Goal: Task Accomplishment & Management: Manage account settings

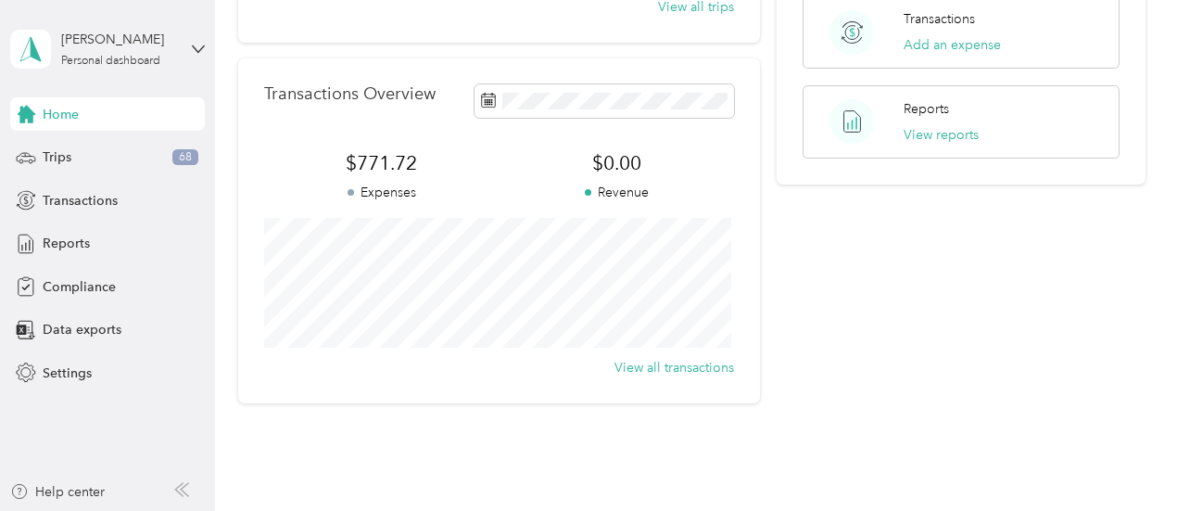
scroll to position [463, 0]
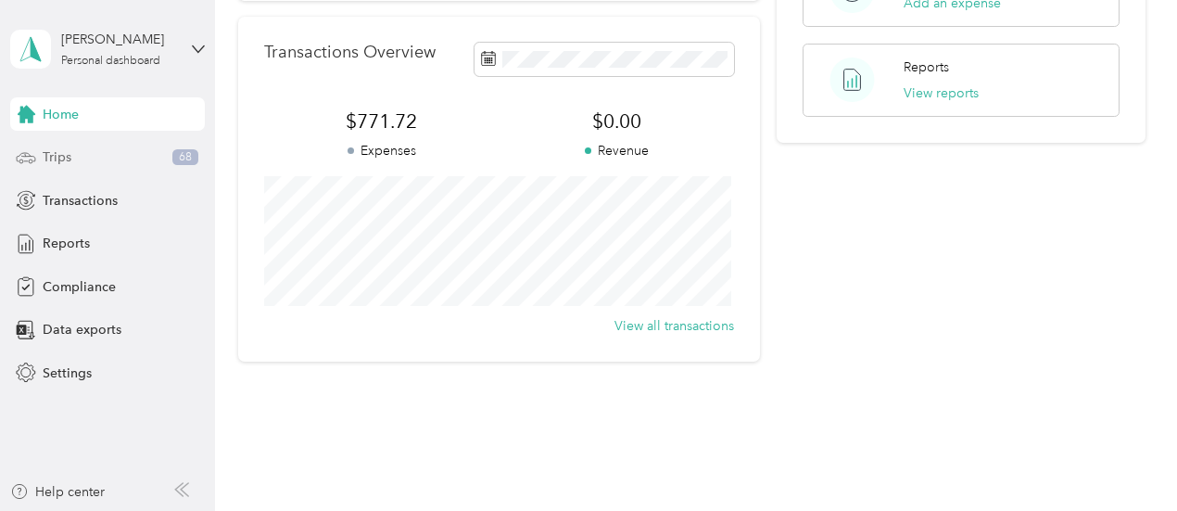
click at [39, 155] on div "Trips 68" at bounding box center [107, 157] width 195 height 33
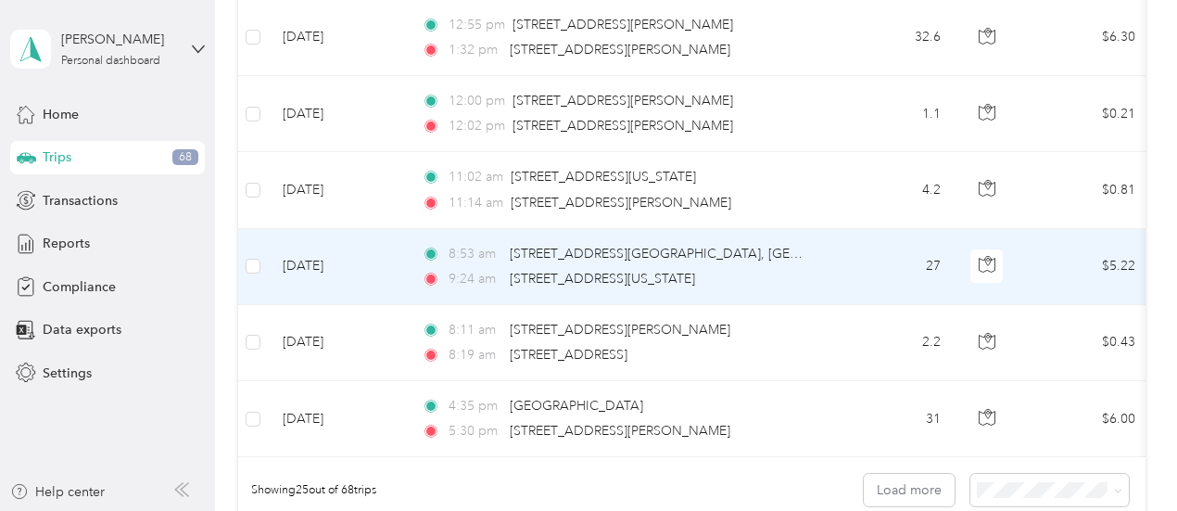
scroll to position [1853, 0]
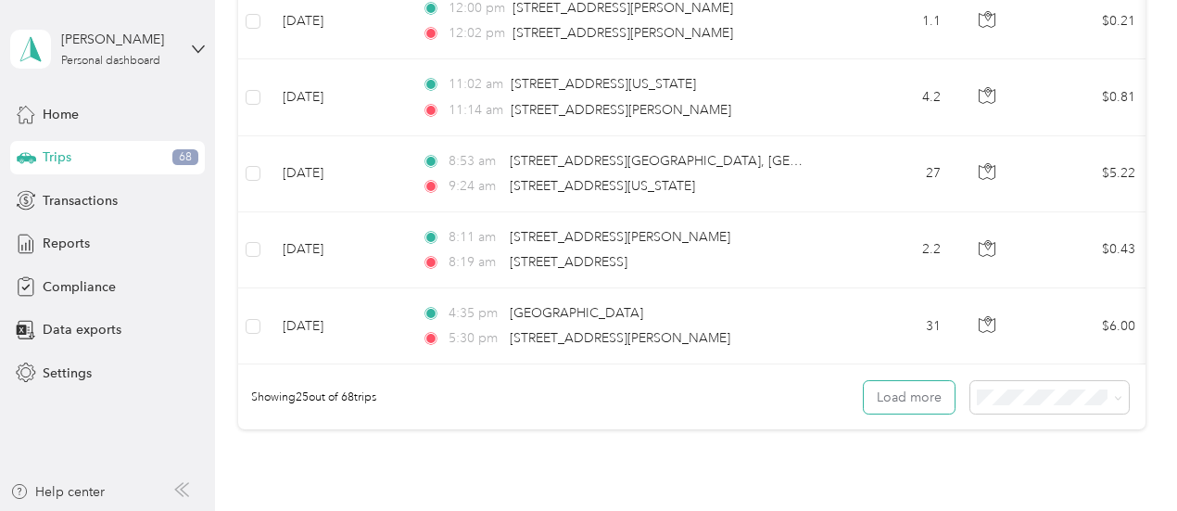
click at [922, 404] on button "Load more" at bounding box center [909, 397] width 91 height 32
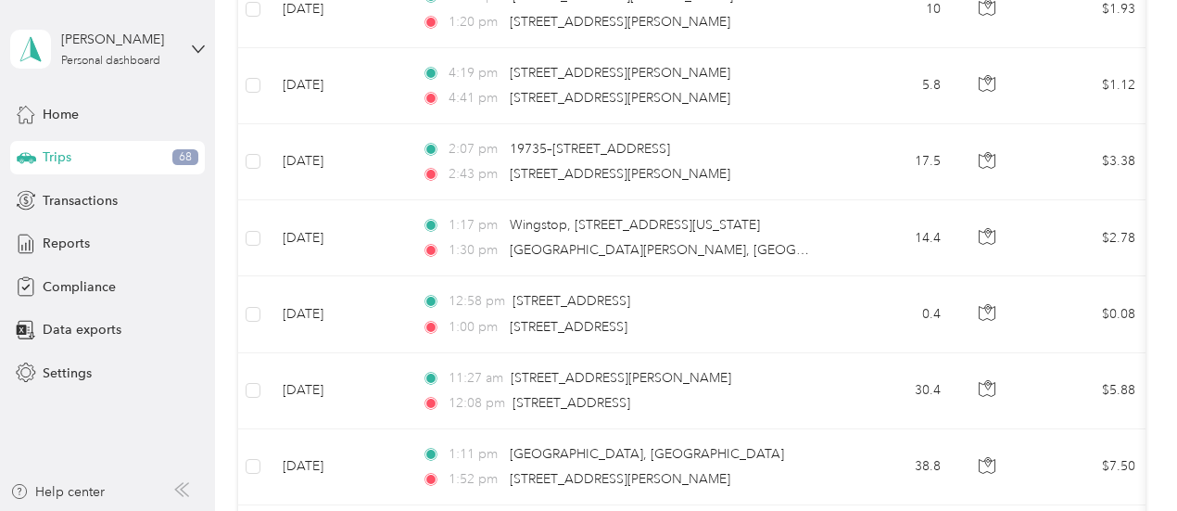
scroll to position [0, 0]
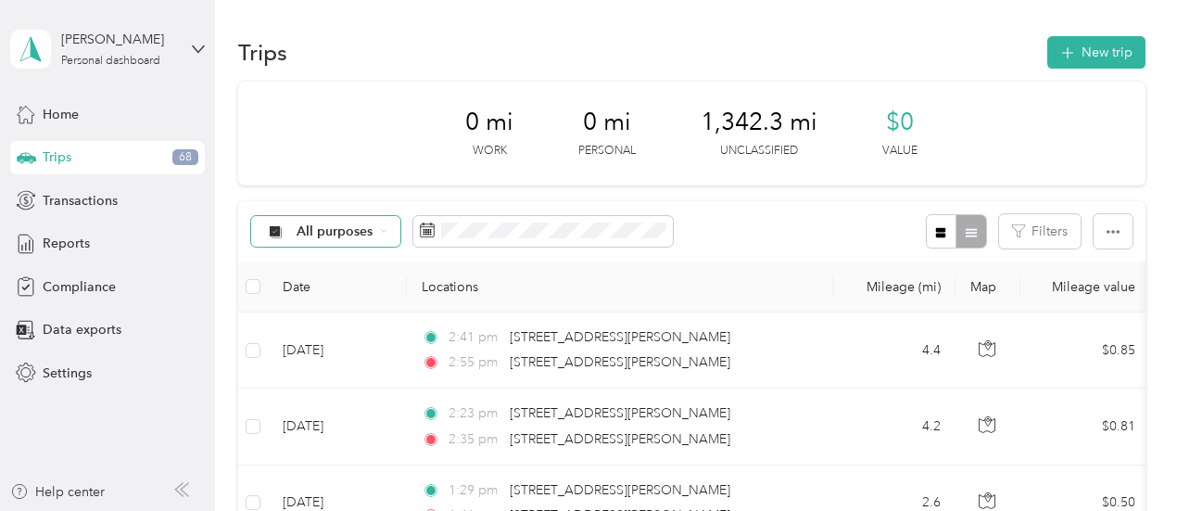
click at [370, 239] on div "All purposes" at bounding box center [326, 232] width 150 height 32
click at [368, 335] on li "Option Care Health" at bounding box center [340, 329] width 179 height 32
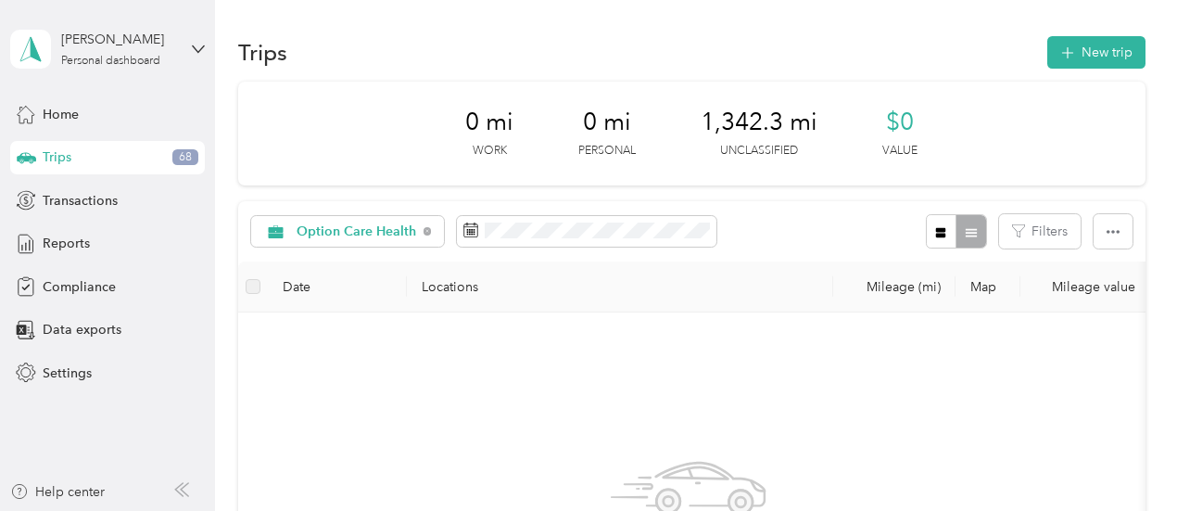
scroll to position [93, 0]
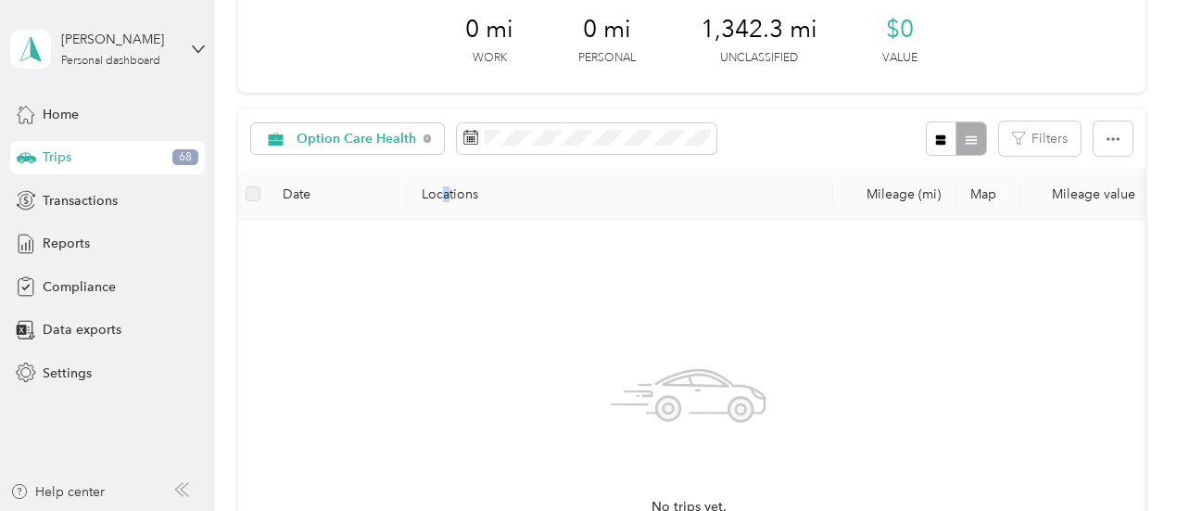
drag, startPoint x: 448, startPoint y: 188, endPoint x: 437, endPoint y: 267, distance: 79.5
click at [443, 210] on th "Locations" at bounding box center [620, 194] width 426 height 51
click at [404, 157] on div "Option Care Health Filters" at bounding box center [691, 138] width 907 height 60
click at [404, 136] on span "Option Care Health" at bounding box center [356, 138] width 120 height 13
click at [357, 199] on span "Unclassified" at bounding box center [368, 198] width 143 height 19
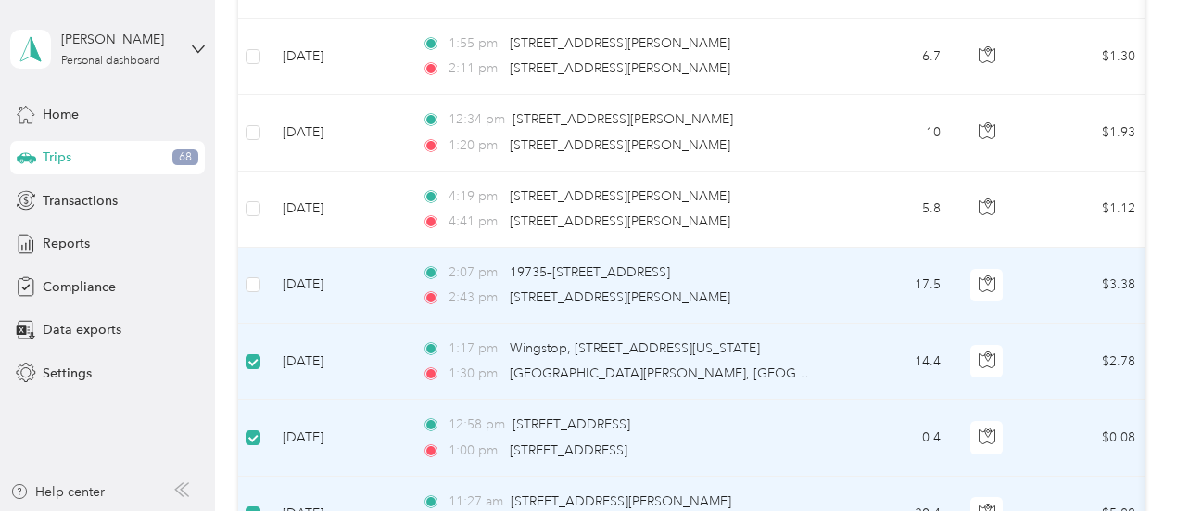
scroll to position [556, 0]
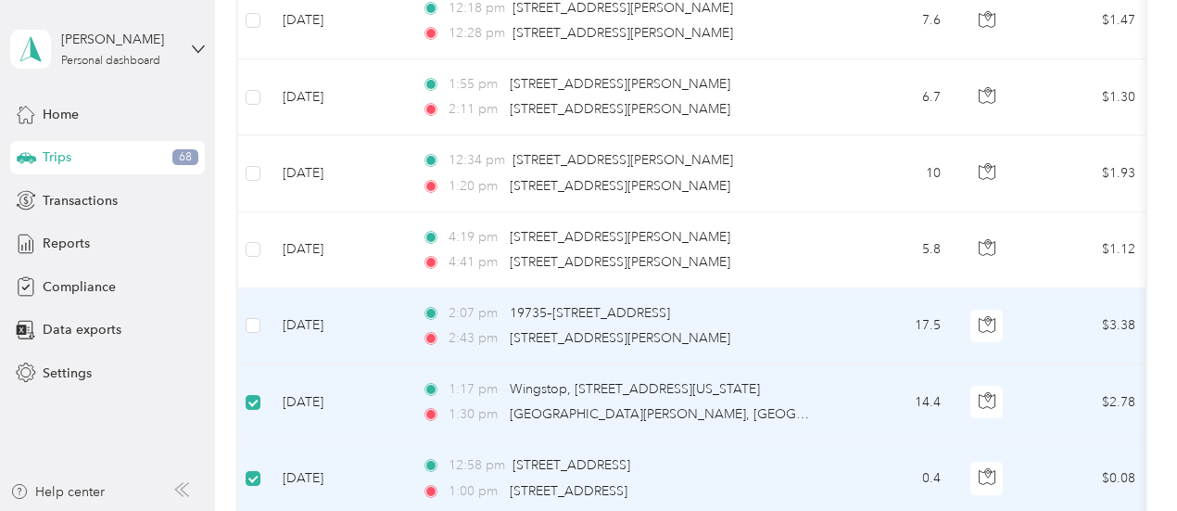
click at [254, 311] on td at bounding box center [253, 326] width 30 height 76
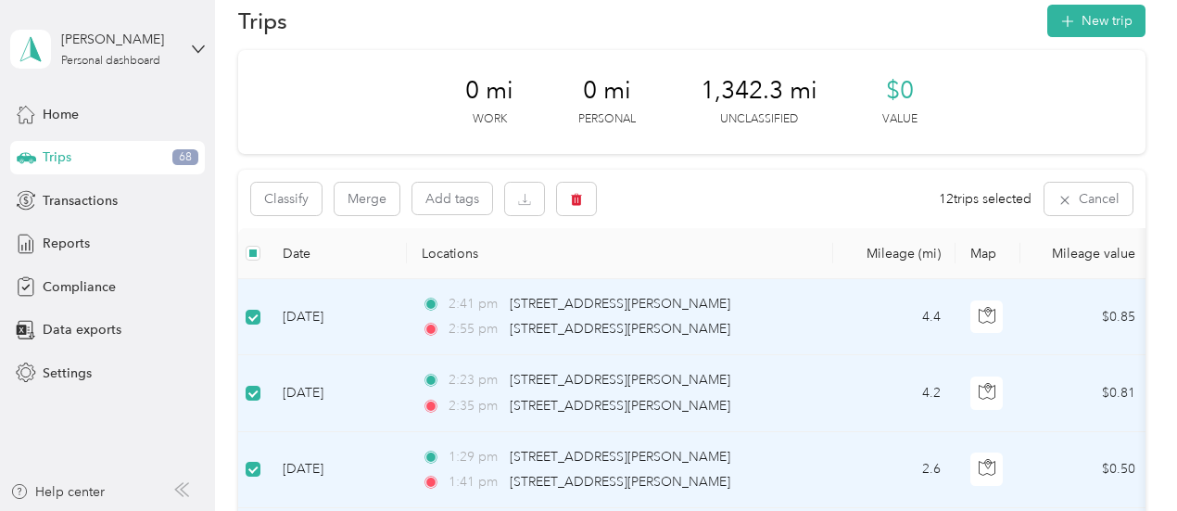
scroll to position [0, 0]
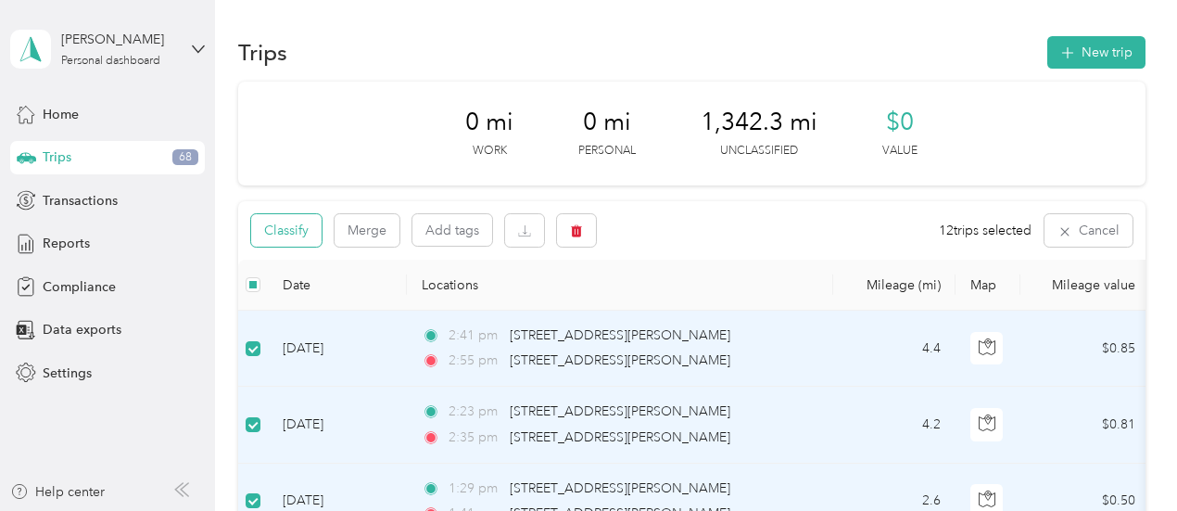
click at [278, 231] on button "Classify" at bounding box center [286, 230] width 70 height 32
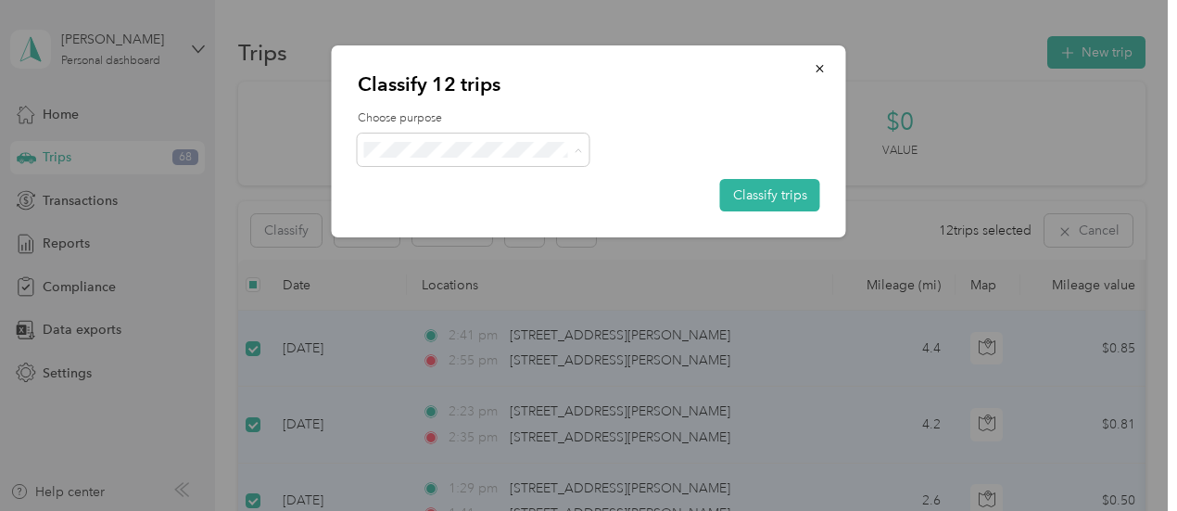
click at [435, 186] on span "Option Care Health" at bounding box center [489, 183] width 172 height 19
click at [755, 195] on button "Classify trips" at bounding box center [770, 195] width 100 height 32
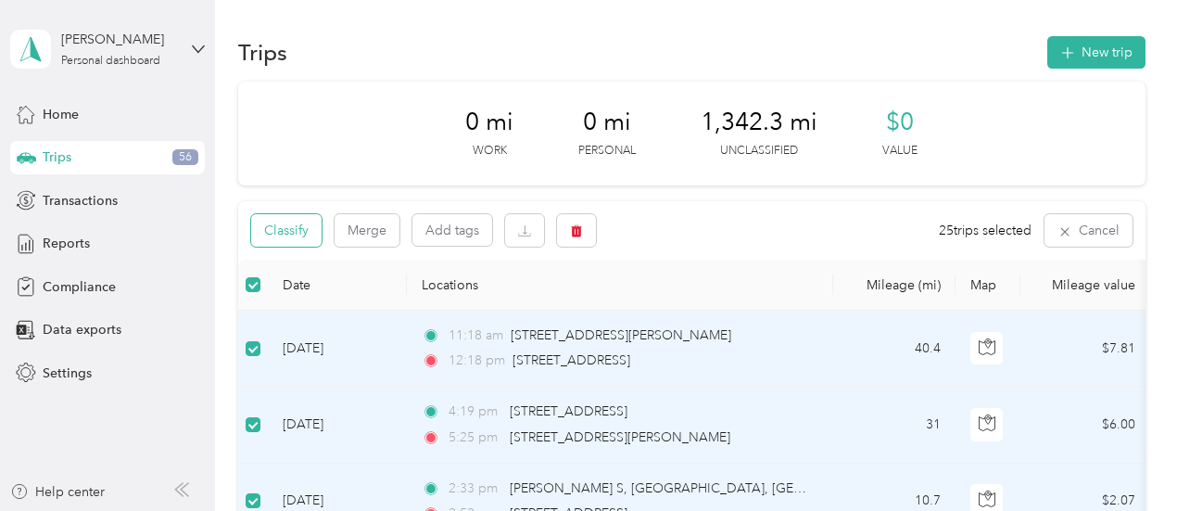
click at [280, 238] on button "Classify" at bounding box center [286, 230] width 70 height 32
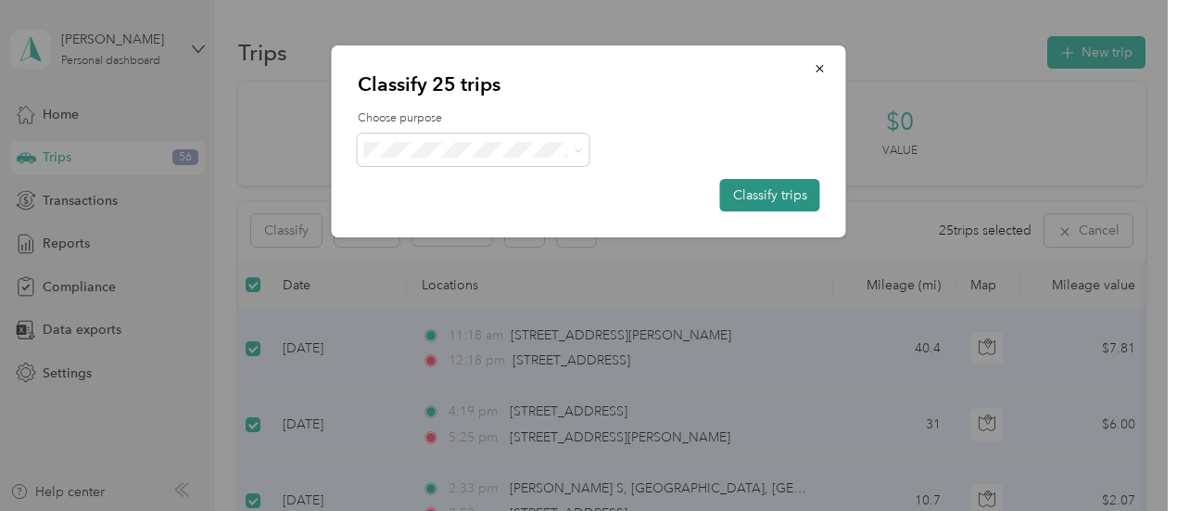
drag, startPoint x: 756, startPoint y: 200, endPoint x: 728, endPoint y: 203, distance: 27.9
click at [756, 199] on button "Classify trips" at bounding box center [770, 195] width 100 height 32
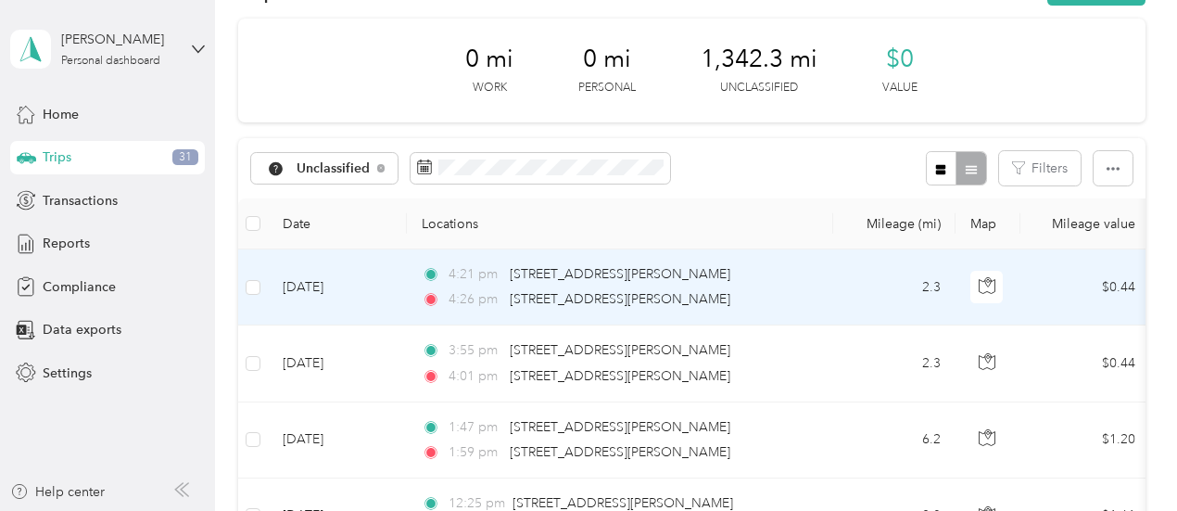
scroll to position [93, 0]
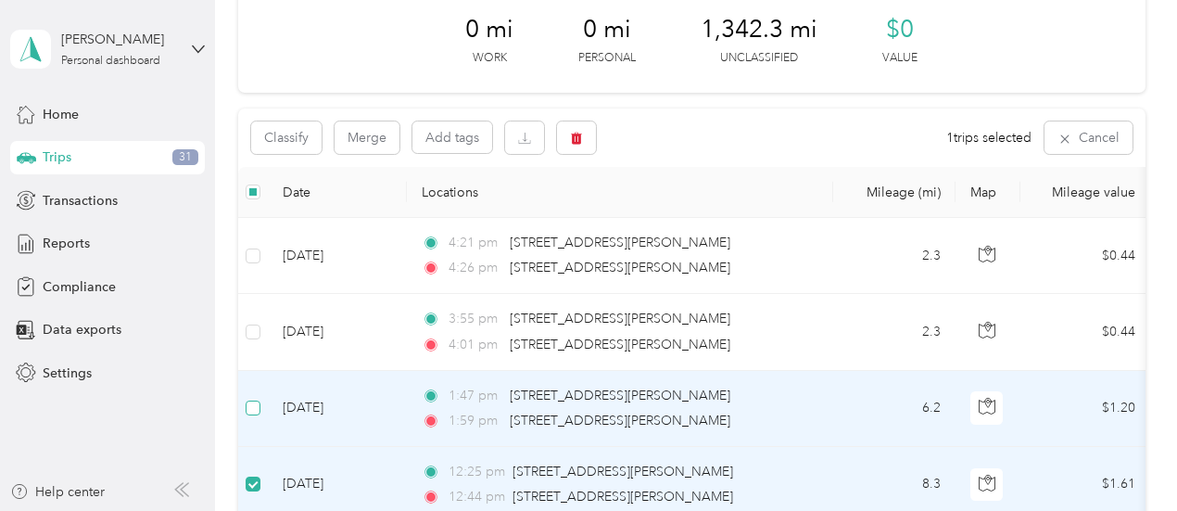
click at [255, 398] on label at bounding box center [253, 407] width 15 height 20
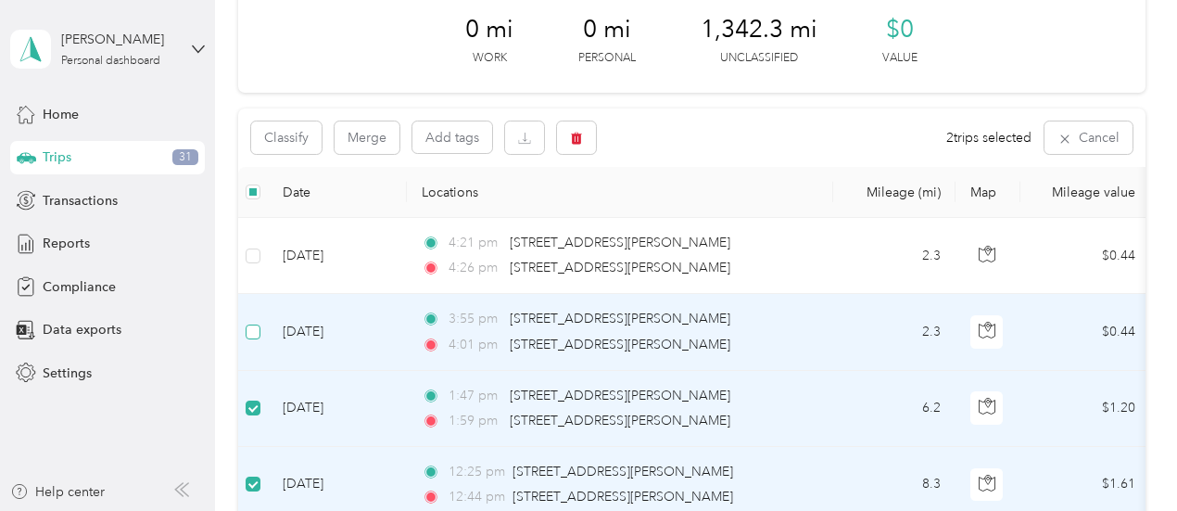
click at [248, 320] on td at bounding box center [253, 332] width 30 height 76
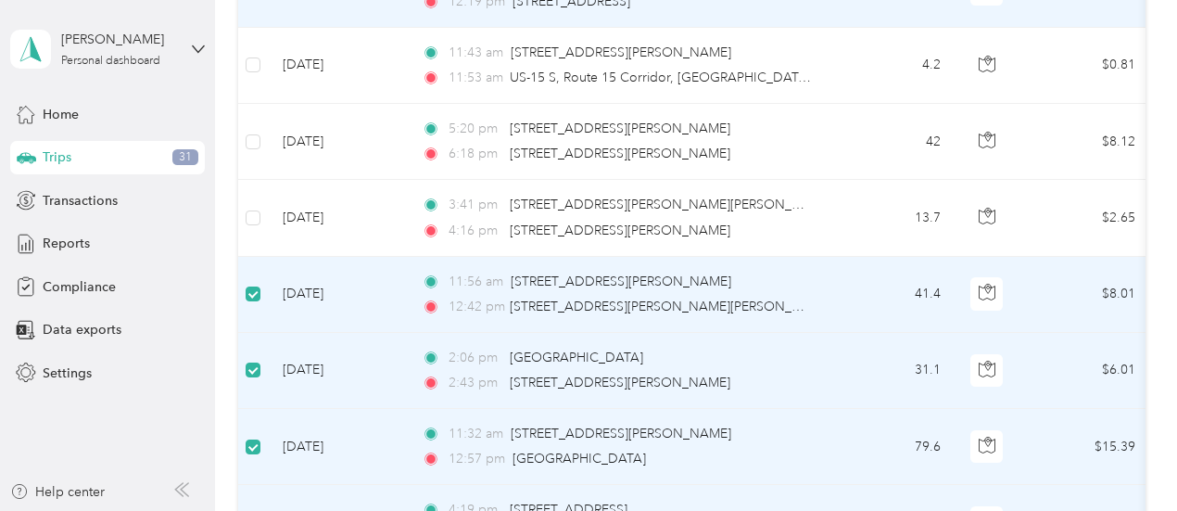
scroll to position [1390, 0]
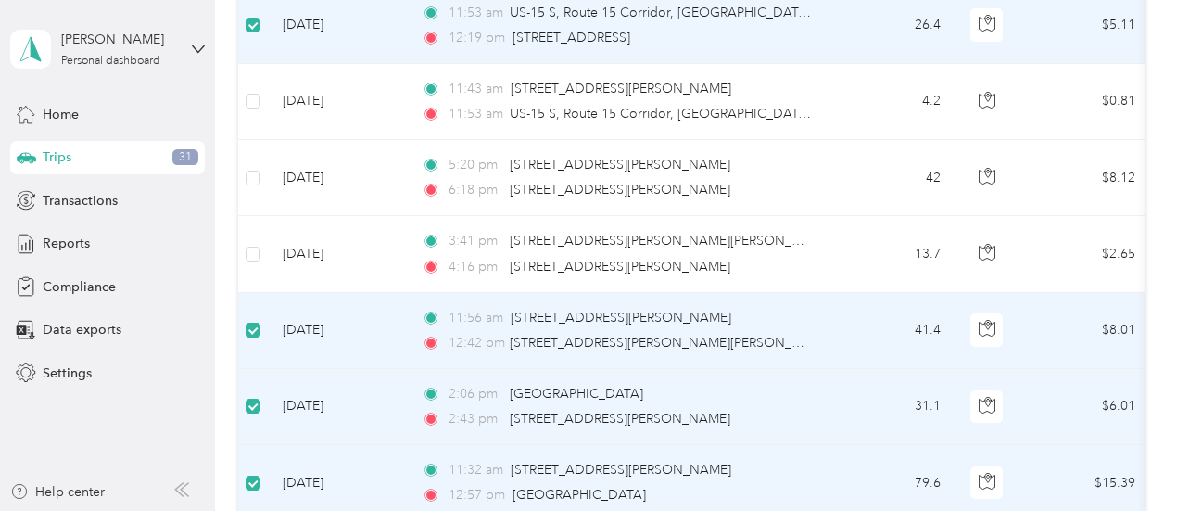
click at [256, 320] on label at bounding box center [253, 330] width 15 height 20
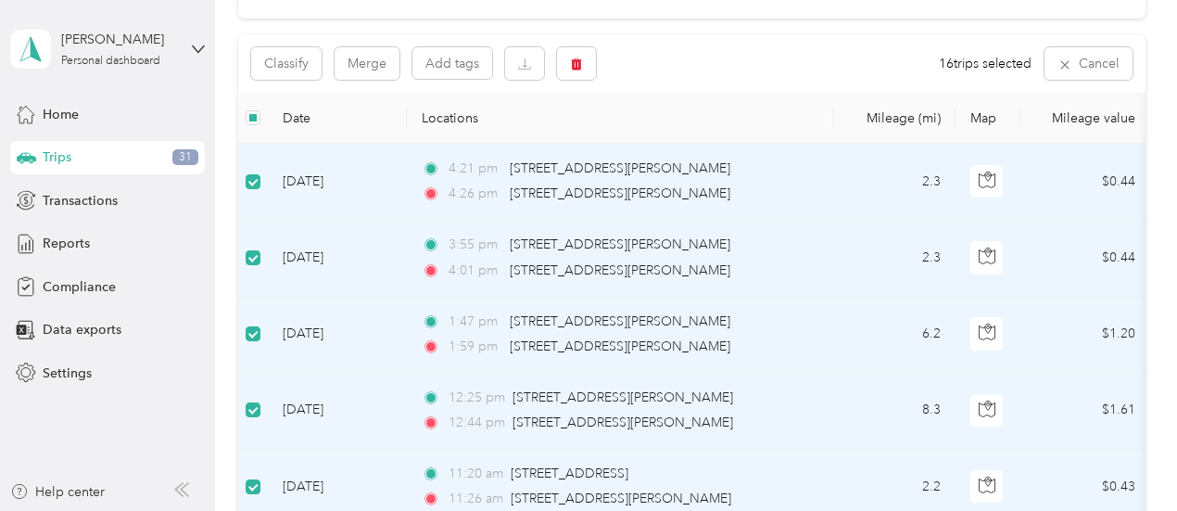
scroll to position [86, 0]
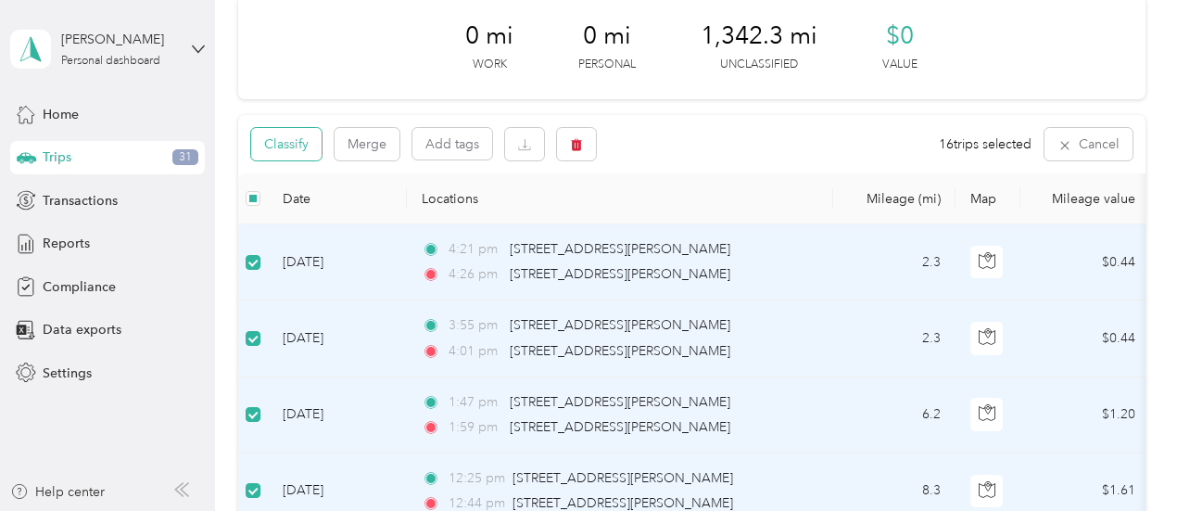
click at [271, 151] on button "Classify" at bounding box center [286, 144] width 70 height 32
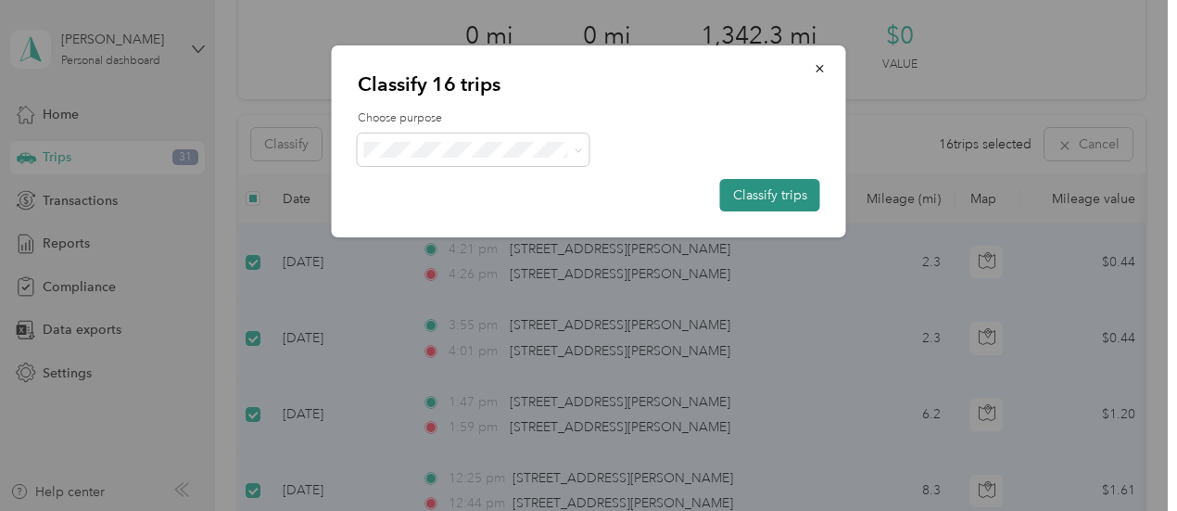
click at [736, 196] on button "Classify trips" at bounding box center [770, 195] width 100 height 32
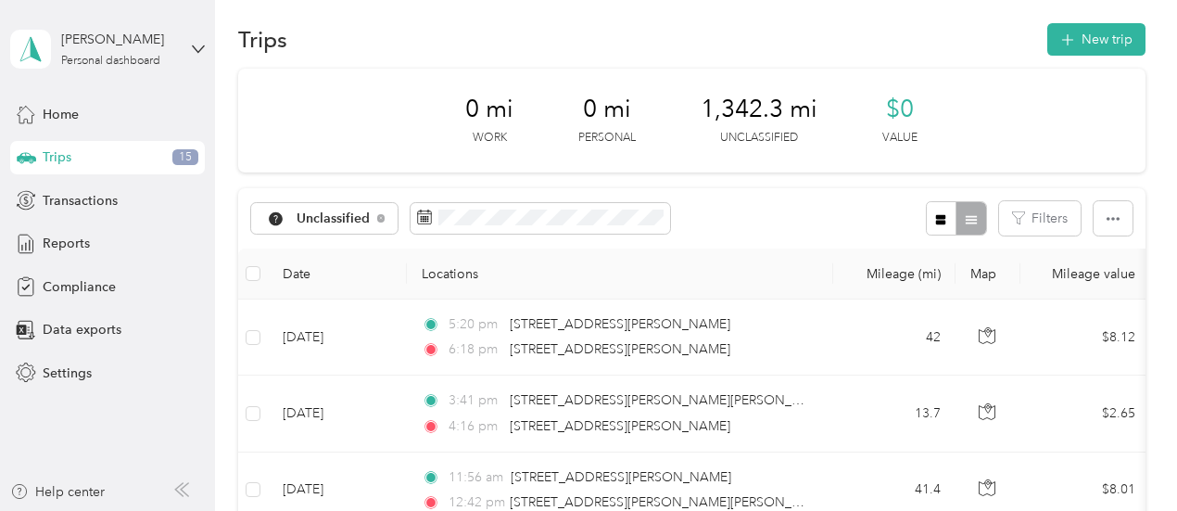
scroll to position [0, 0]
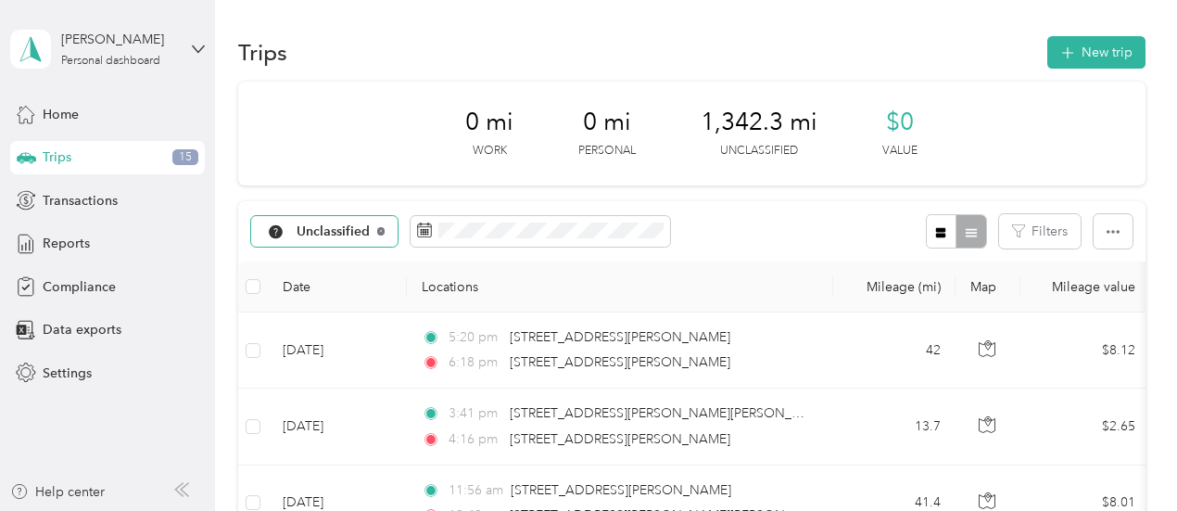
click at [383, 229] on icon at bounding box center [380, 230] width 7 height 7
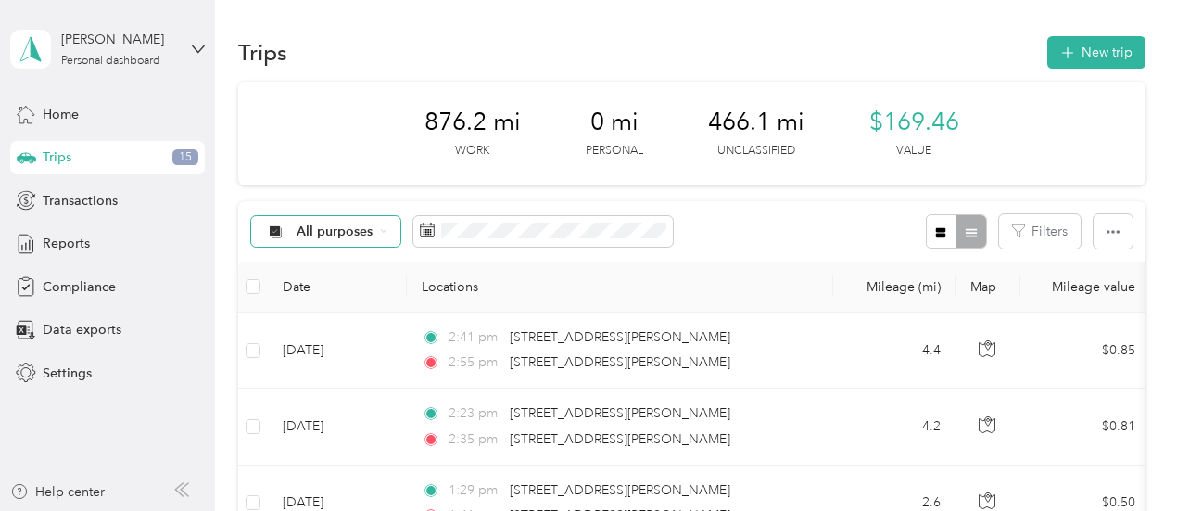
click at [383, 229] on icon at bounding box center [383, 230] width 7 height 7
click at [352, 328] on span "Option Care Health" at bounding box center [357, 329] width 120 height 19
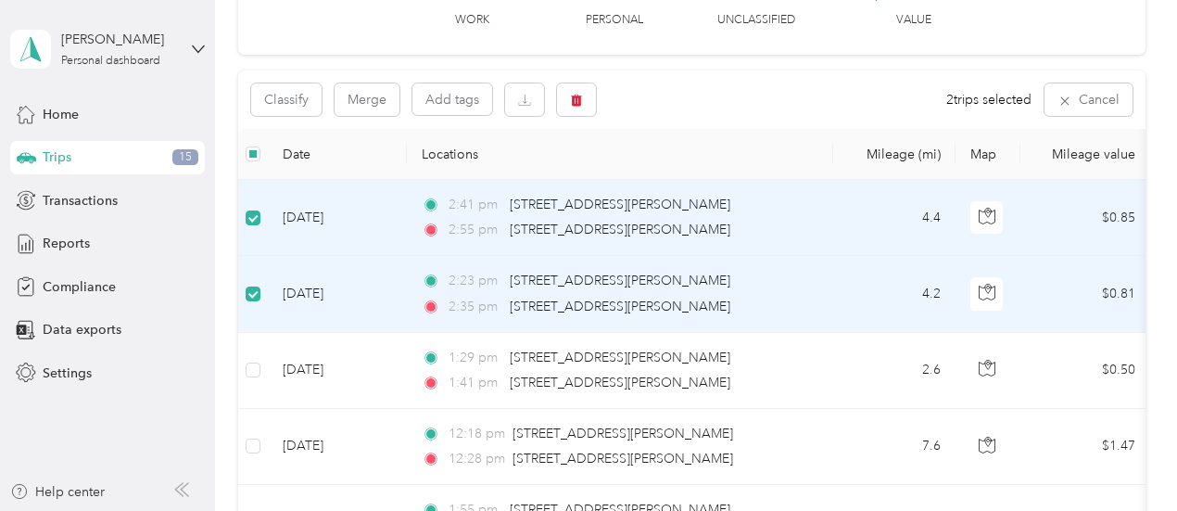
scroll to position [91, 0]
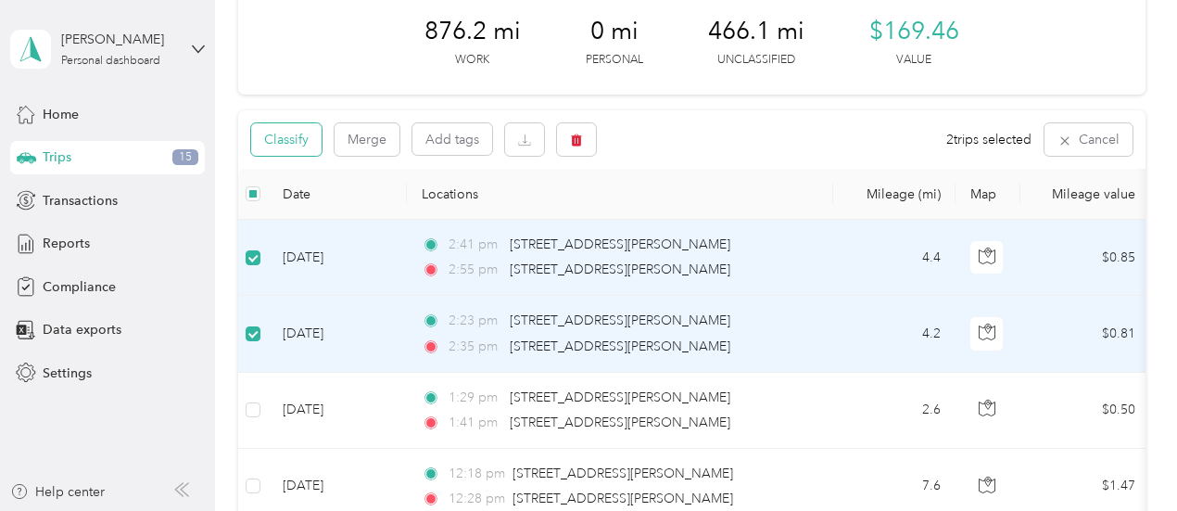
click at [303, 140] on button "Classify" at bounding box center [286, 139] width 70 height 32
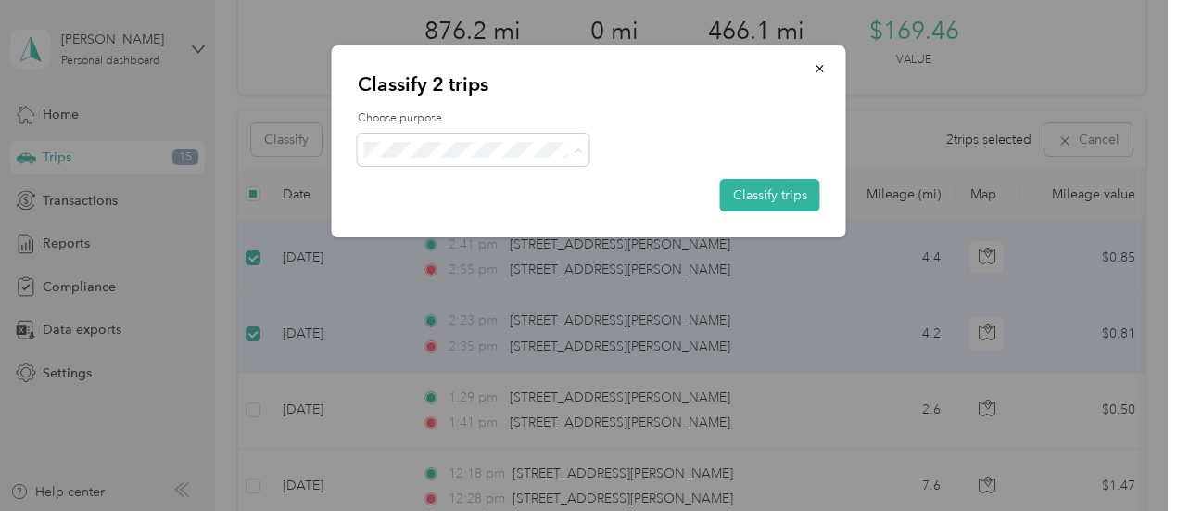
click at [454, 214] on span "Personal" at bounding box center [489, 216] width 172 height 19
click at [782, 192] on button "Classify trips" at bounding box center [770, 195] width 100 height 32
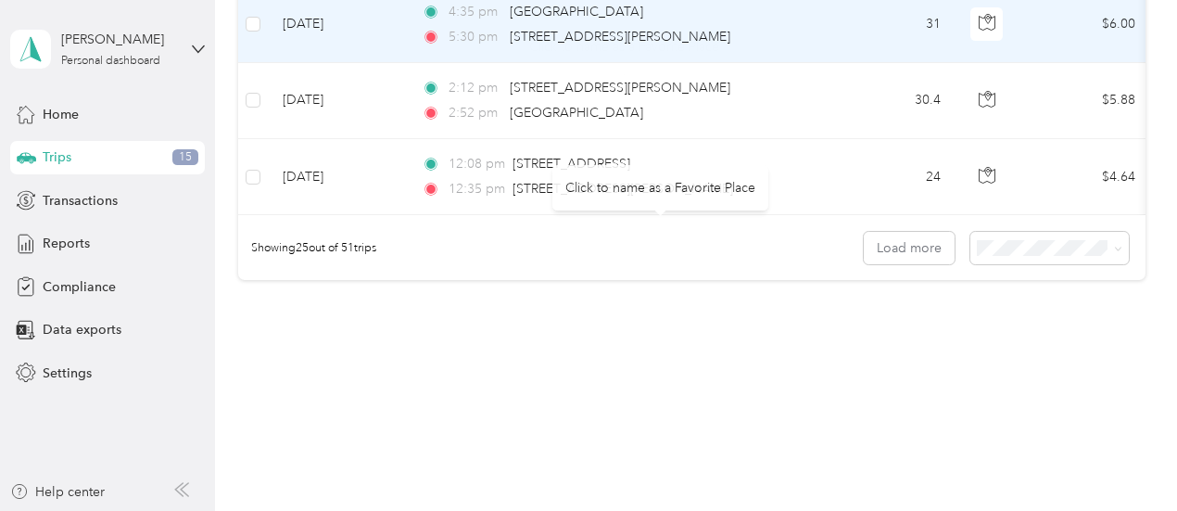
scroll to position [2033, 0]
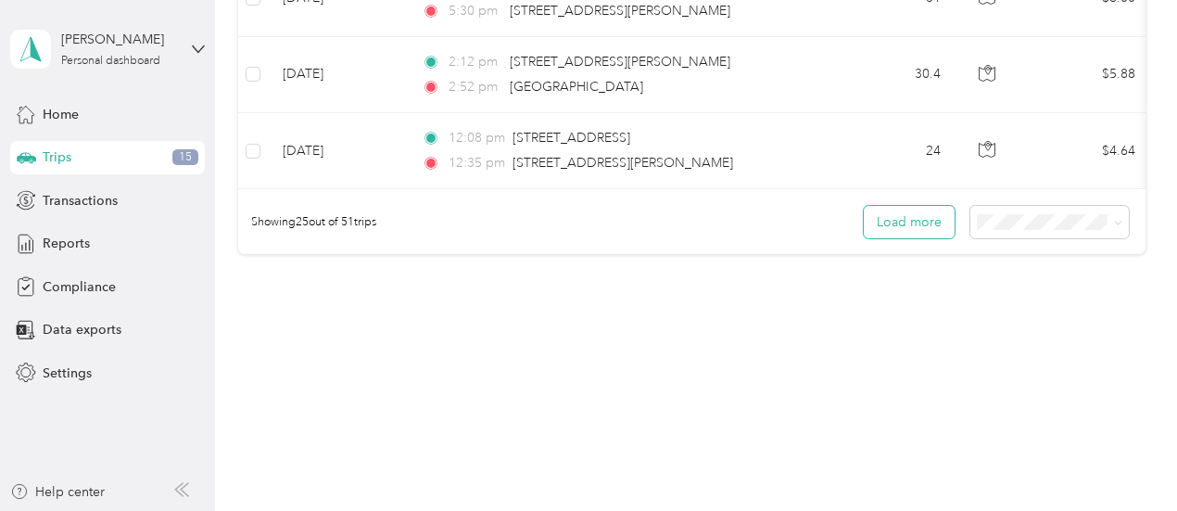
click at [914, 222] on button "Load more" at bounding box center [909, 222] width 91 height 32
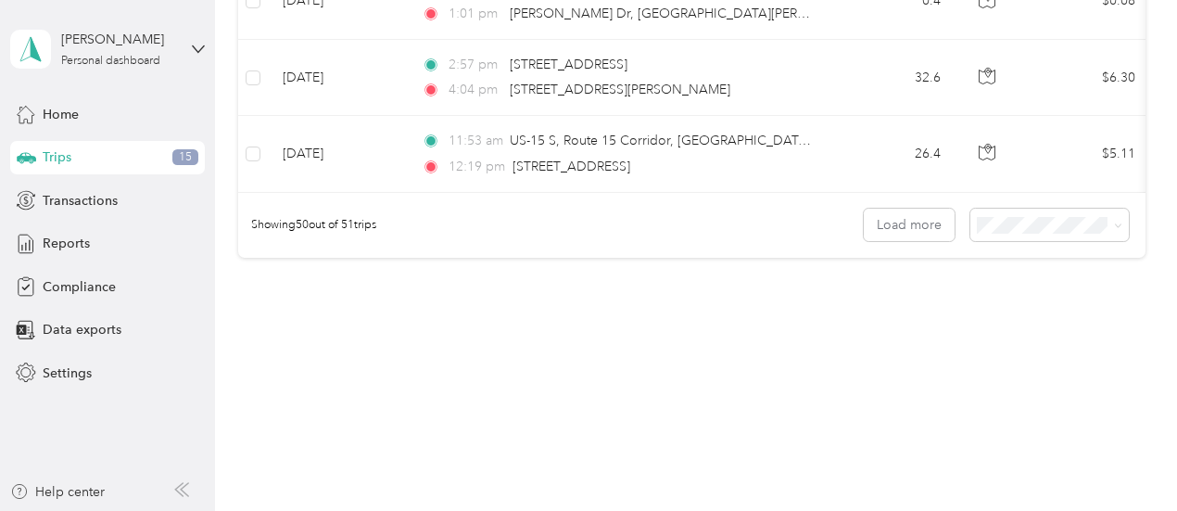
scroll to position [3838, 0]
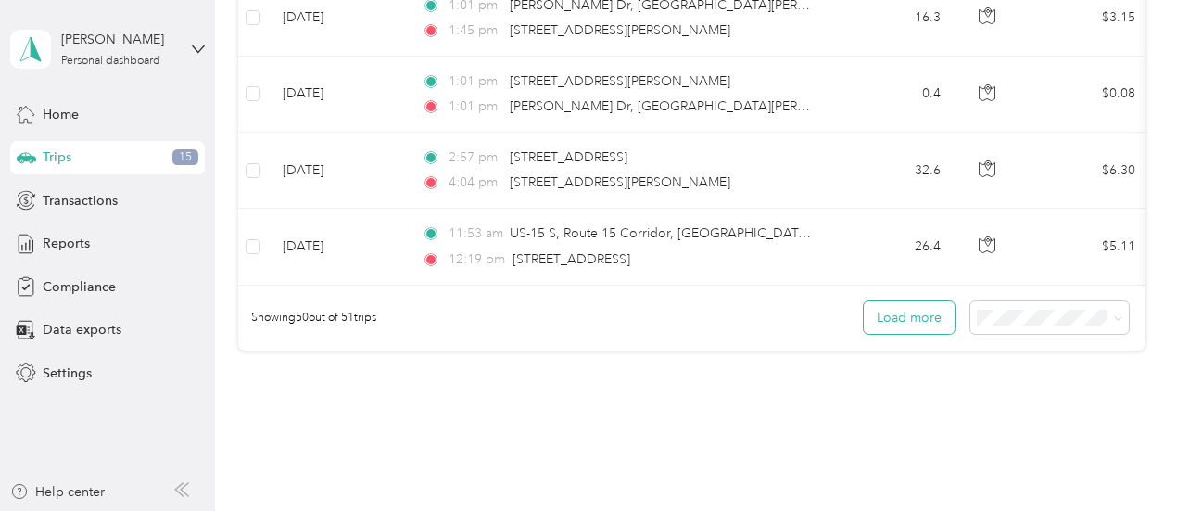
click at [876, 310] on button "Load more" at bounding box center [909, 317] width 91 height 32
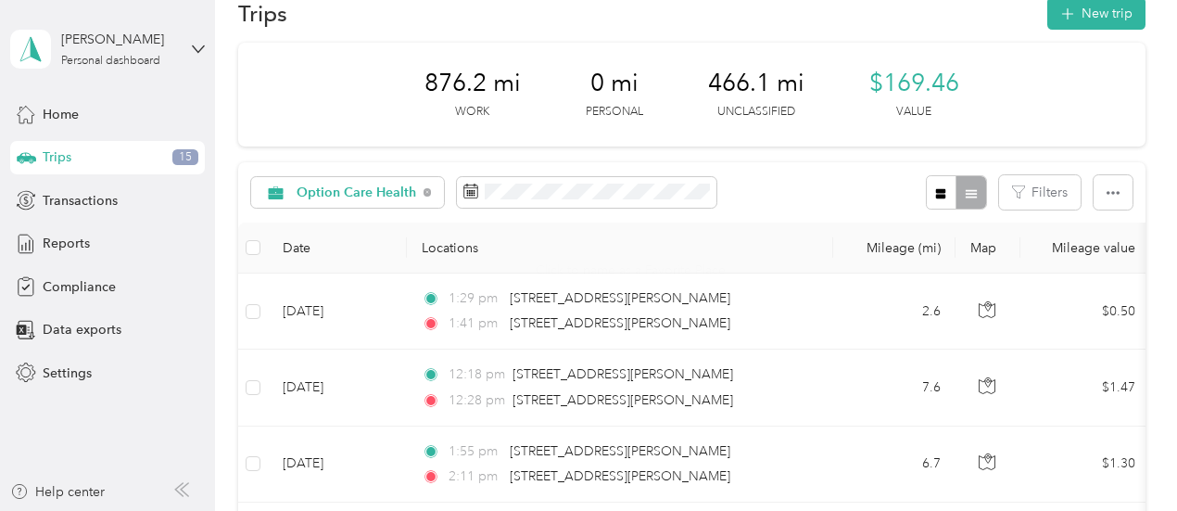
scroll to position [0, 0]
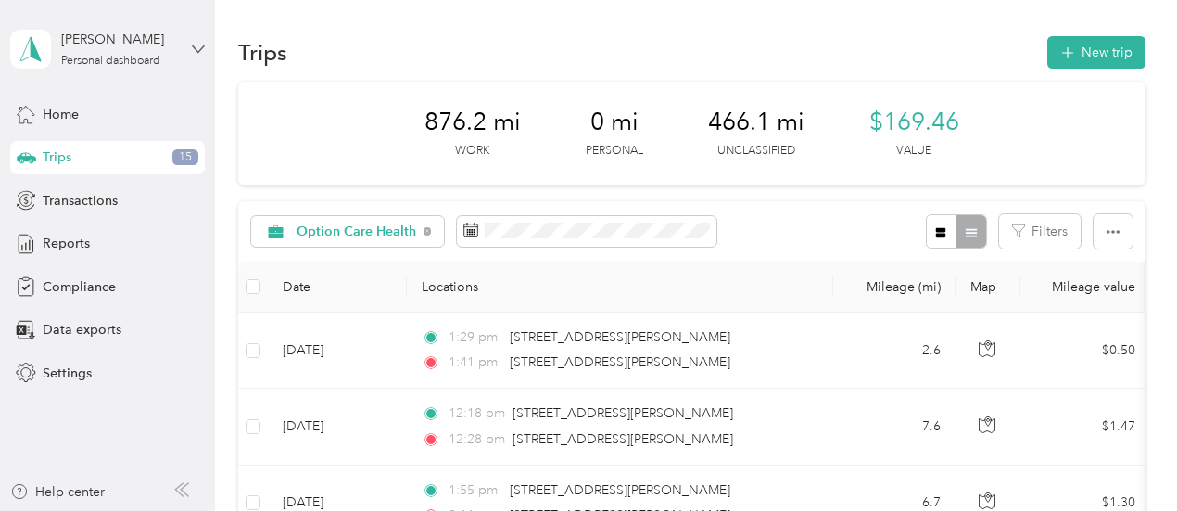
click at [198, 53] on icon at bounding box center [198, 49] width 13 height 13
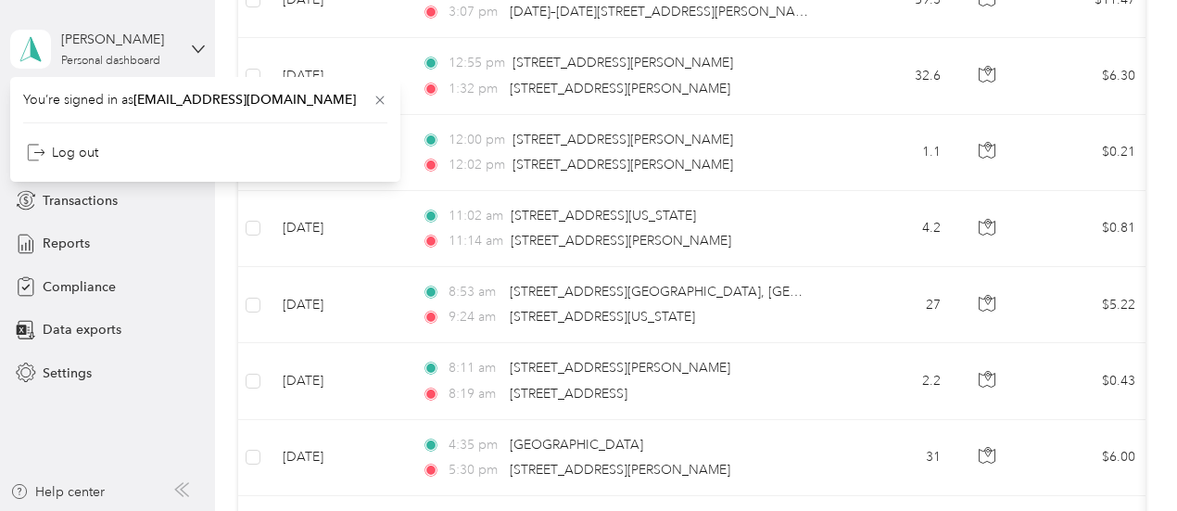
scroll to position [1319, 0]
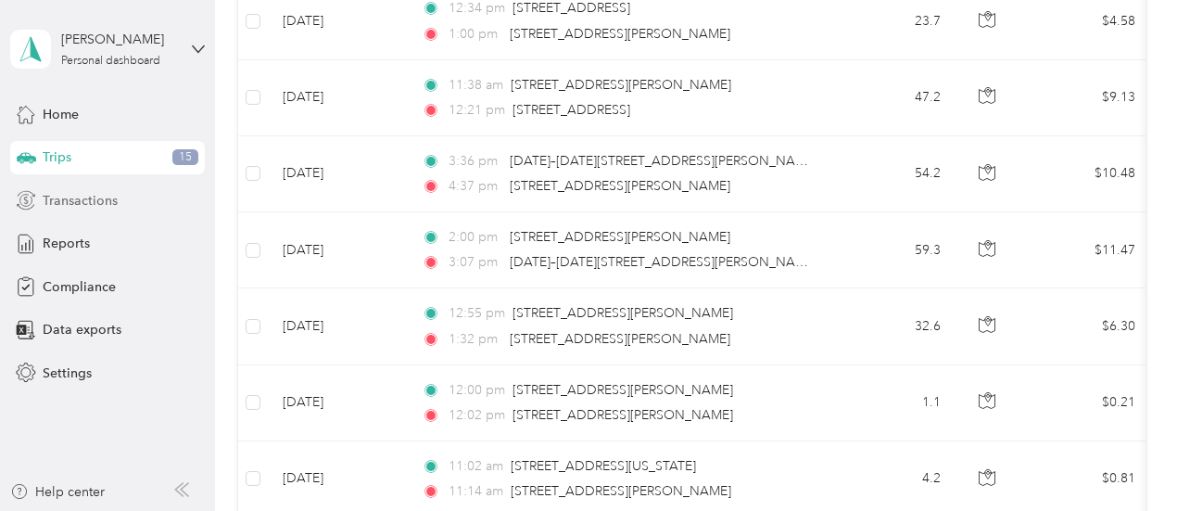
click at [88, 204] on span "Transactions" at bounding box center [80, 200] width 75 height 19
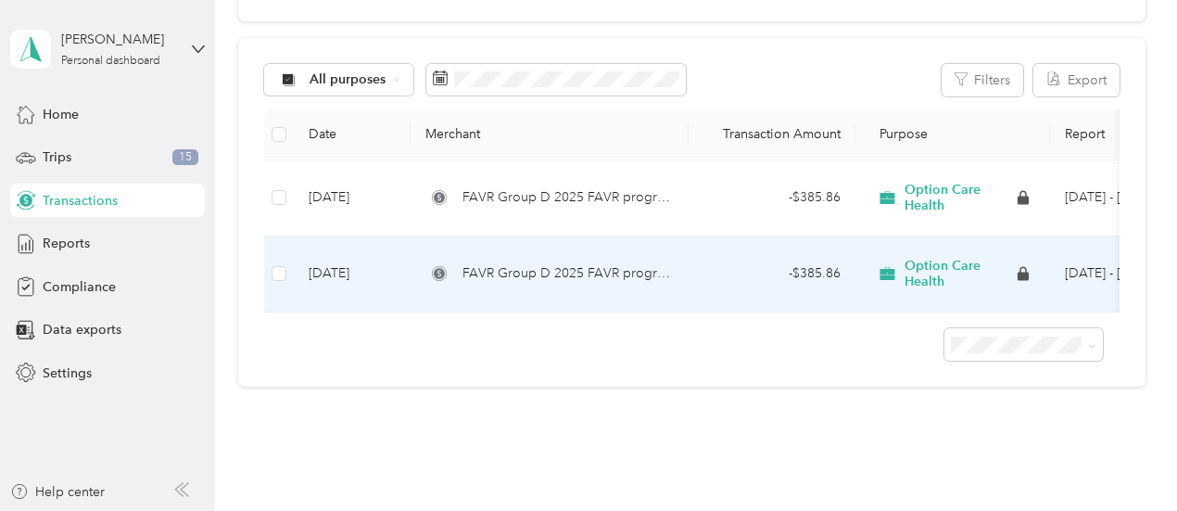
scroll to position [62, 0]
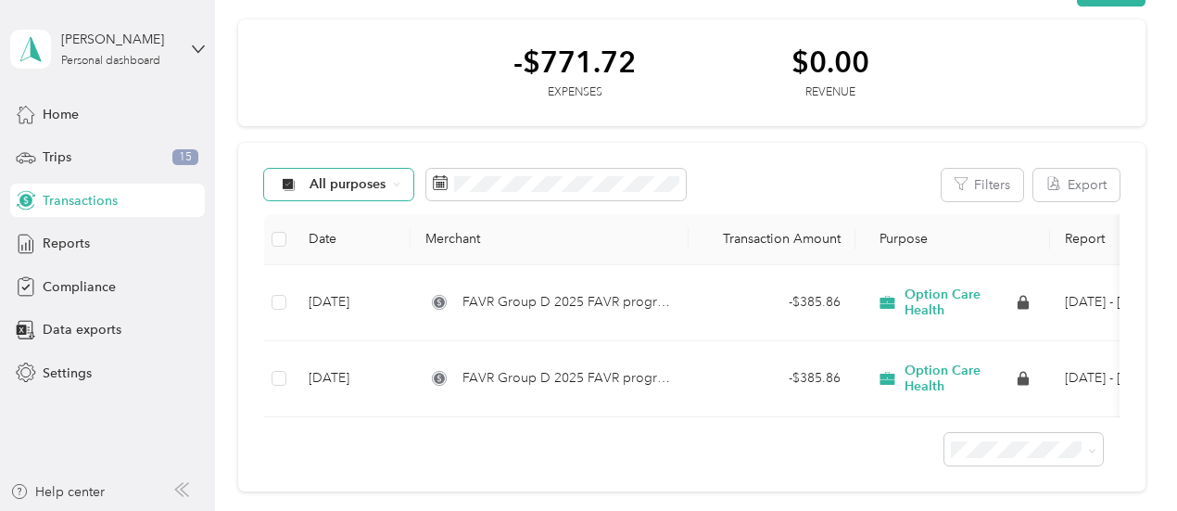
click at [359, 190] on span "All purposes" at bounding box center [347, 184] width 77 height 13
click at [367, 280] on span "Option Care Health" at bounding box center [370, 282] width 120 height 19
click at [64, 240] on span "Reports" at bounding box center [66, 242] width 47 height 19
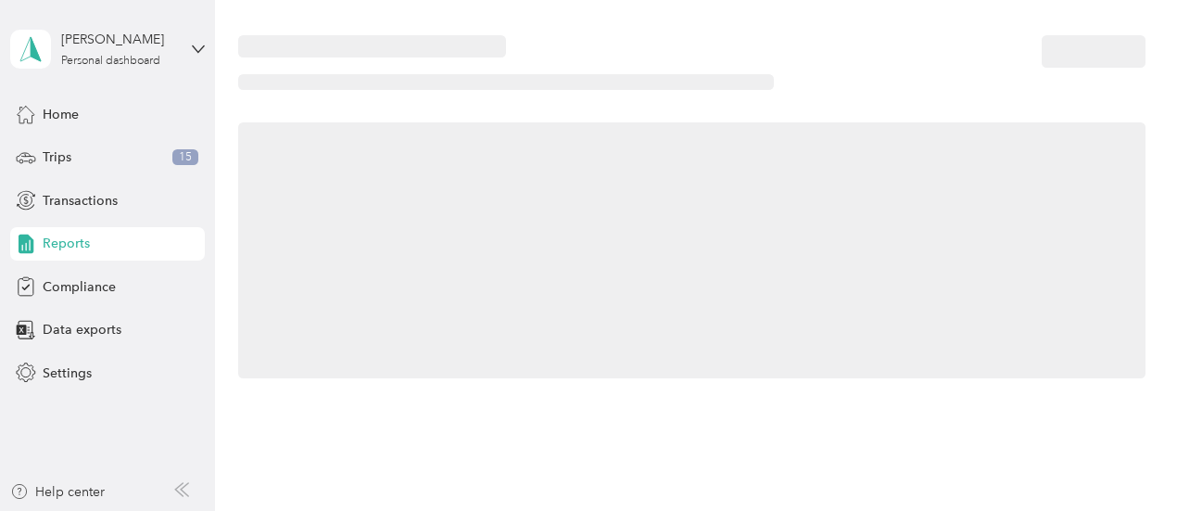
scroll to position [62, 0]
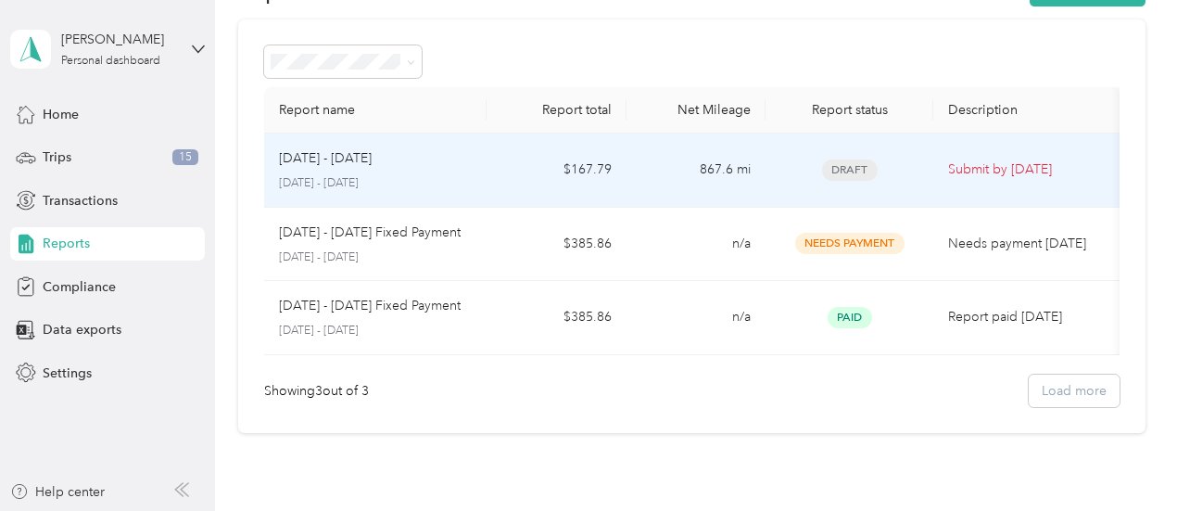
click at [456, 175] on p "[DATE] - [DATE]" at bounding box center [376, 183] width 194 height 17
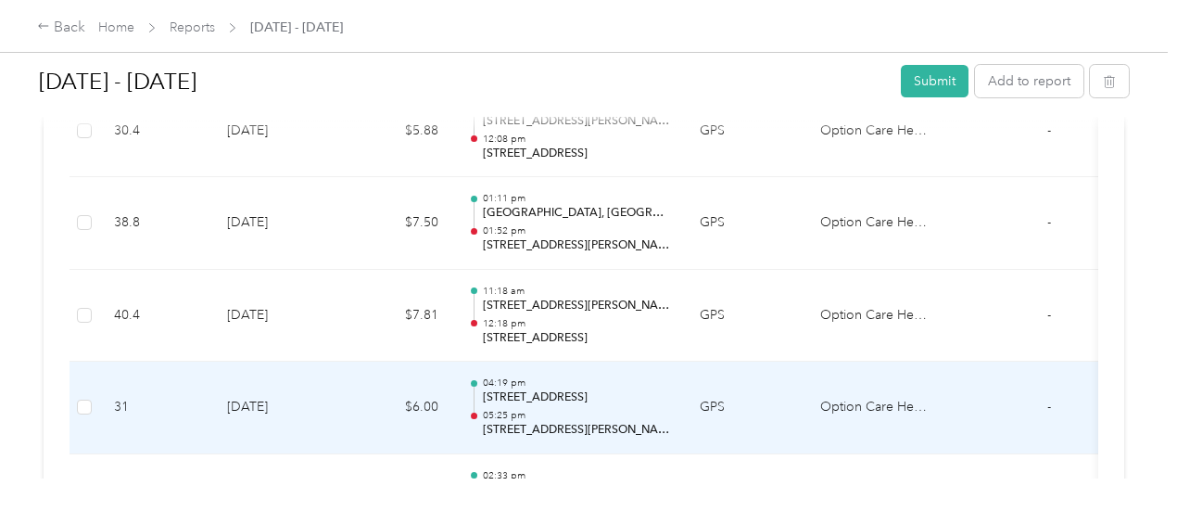
scroll to position [1575, 0]
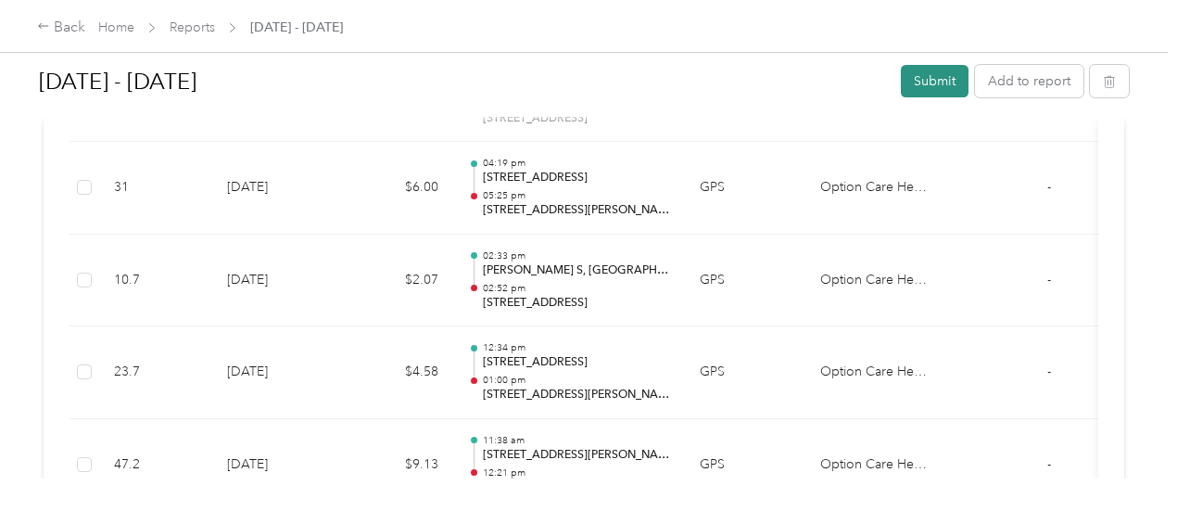
click at [934, 81] on button "Submit" at bounding box center [935, 81] width 68 height 32
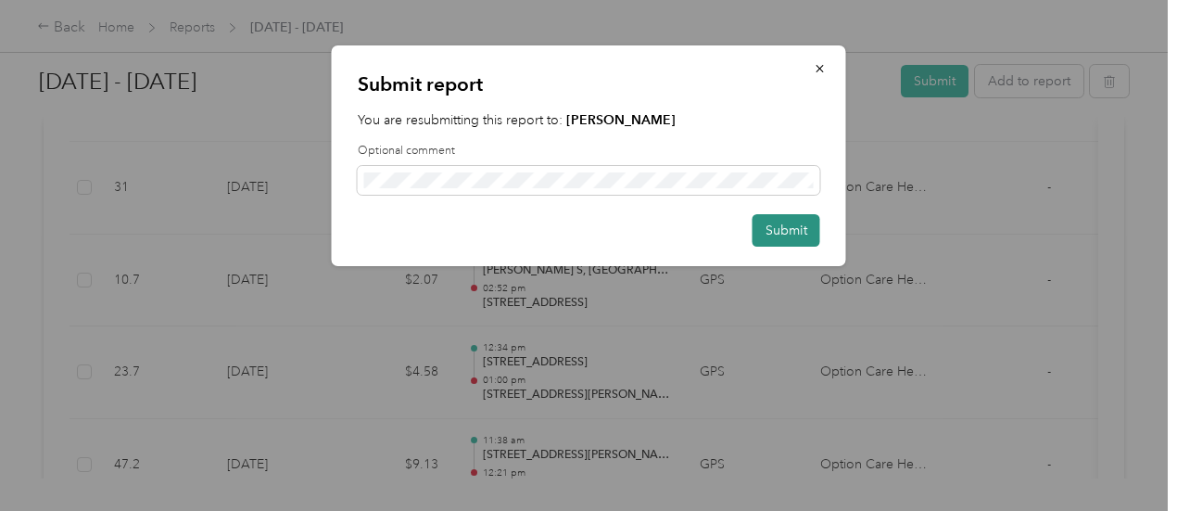
click at [783, 227] on button "Submit" at bounding box center [786, 230] width 68 height 32
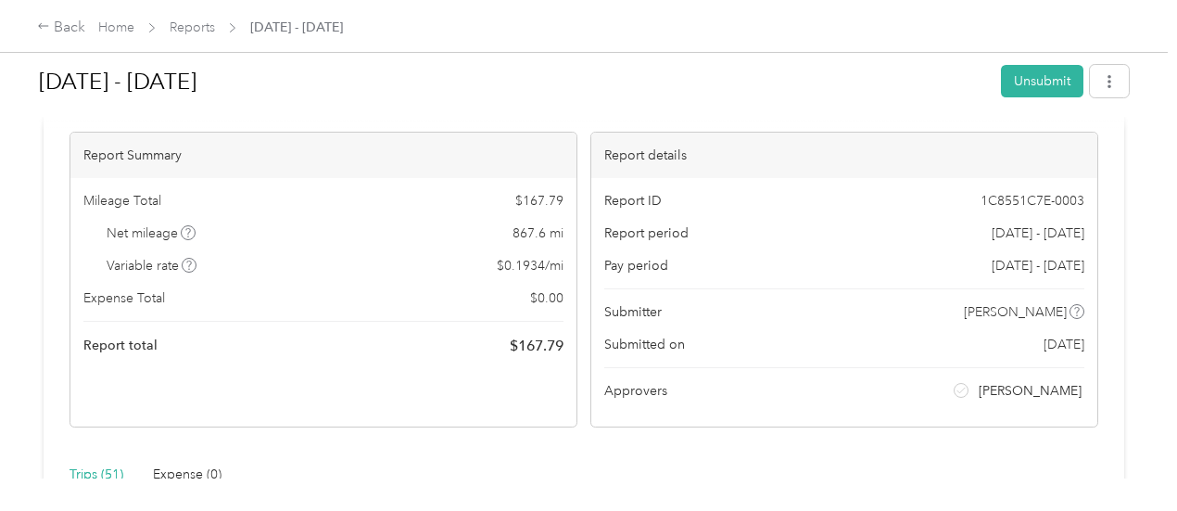
scroll to position [0, 0]
